Goal: Find specific page/section: Find specific page/section

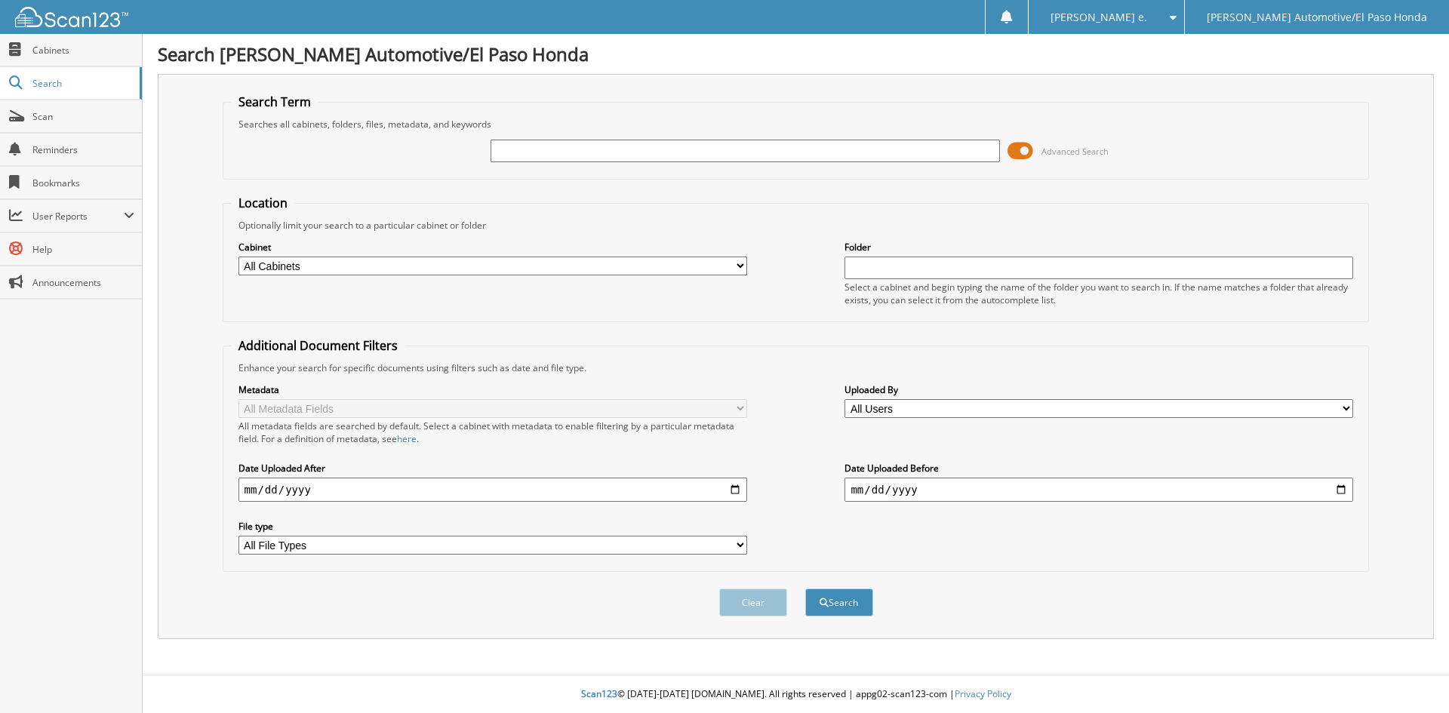
click at [512, 145] on input "text" at bounding box center [745, 151] width 509 height 23
type input "51569A"
click at [857, 608] on button "Search" at bounding box center [839, 603] width 68 height 28
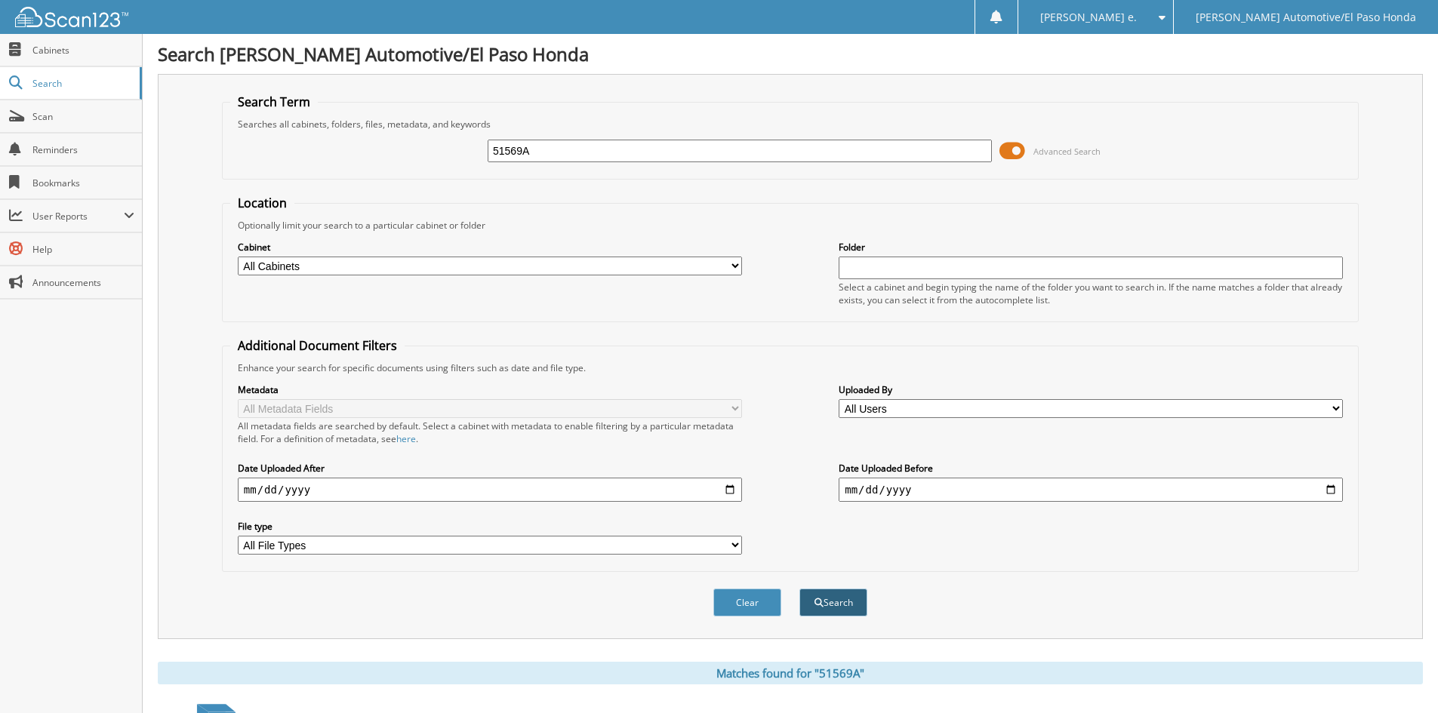
click at [847, 602] on button "Search" at bounding box center [833, 603] width 68 height 28
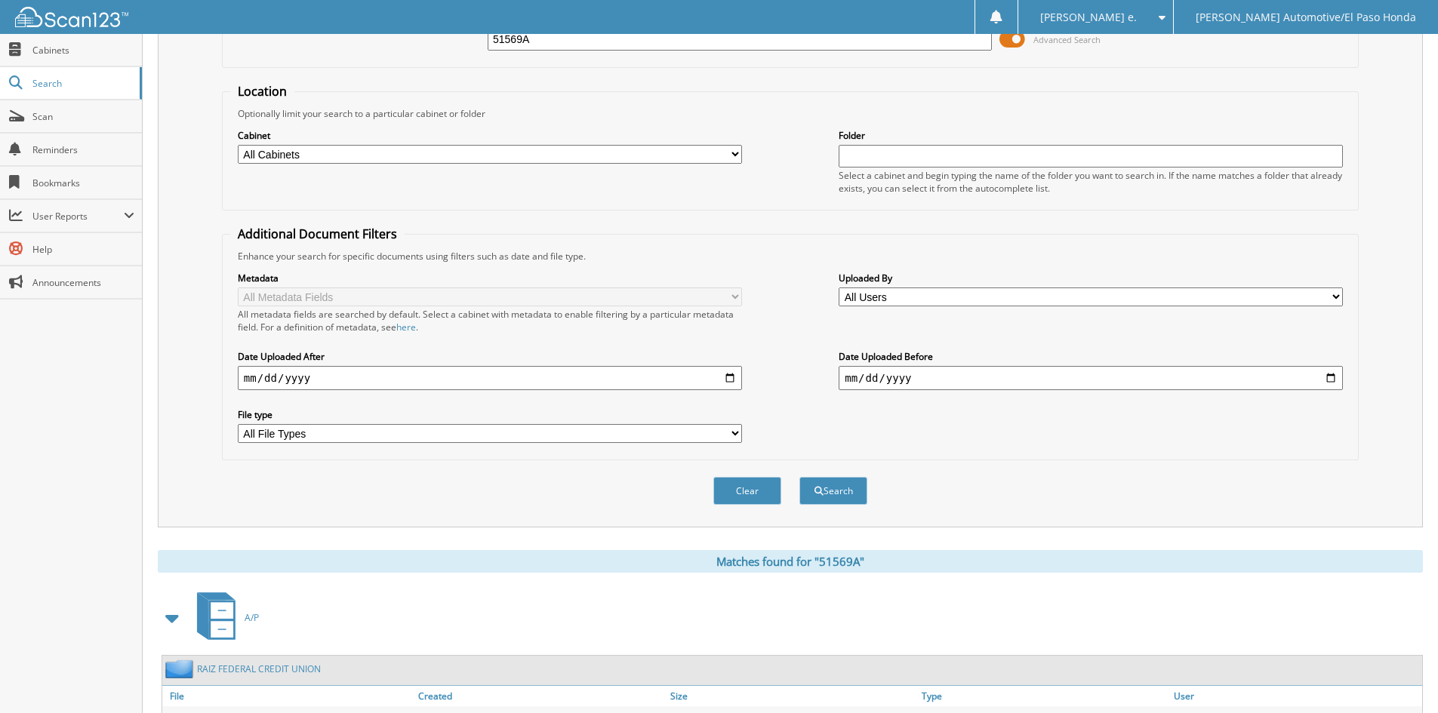
scroll to position [320, 0]
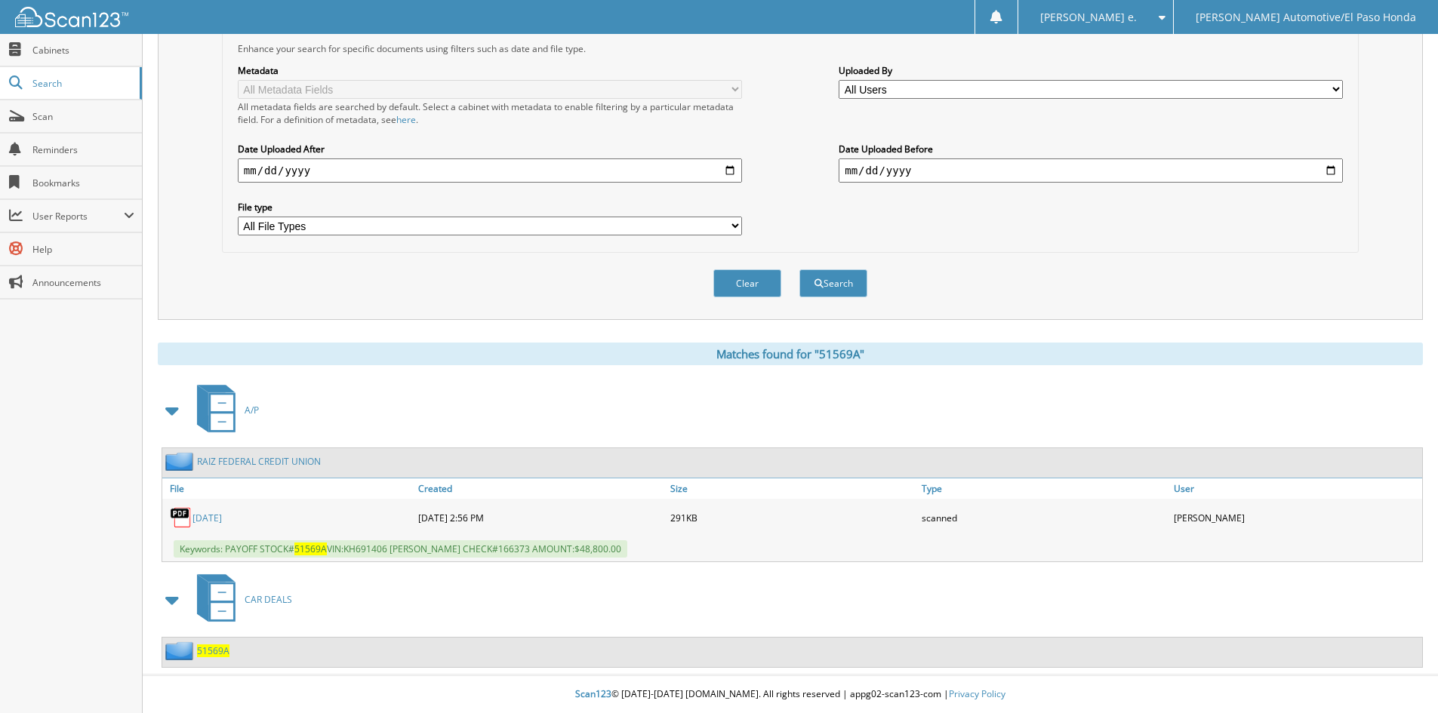
click at [227, 651] on span "51569A" at bounding box center [213, 651] width 32 height 13
click at [269, 595] on span "CAR DEALS" at bounding box center [269, 599] width 48 height 13
